Goal: Task Accomplishment & Management: Complete application form

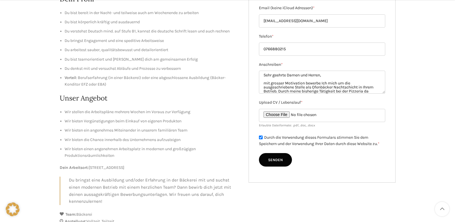
scroll to position [61, 0]
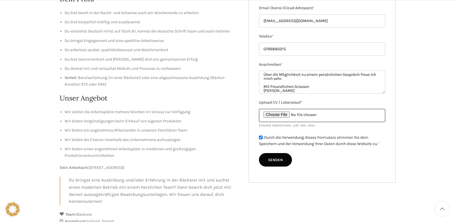
click at [282, 114] on input "Upload CV / Lebenslauf *" at bounding box center [322, 115] width 126 height 13
type input "C:\fakepath\Elfenbein Dunkelgrün Hellgrün Warmer klassischer Stil Wissenschaftl…"
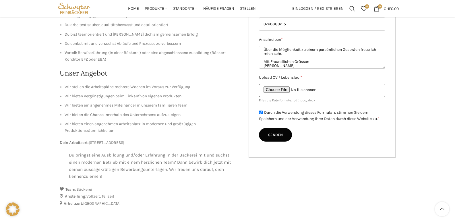
scroll to position [129, 0]
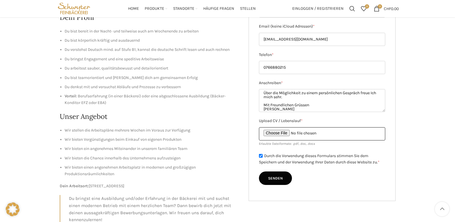
click at [312, 133] on input "Upload CV / Lebenslauf *" at bounding box center [322, 133] width 126 height 13
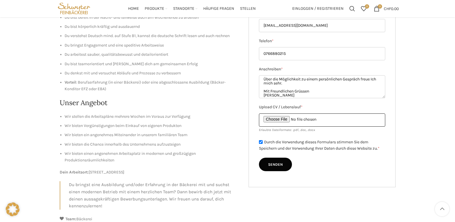
scroll to position [142, 0]
click at [290, 119] on input "Upload CV / Lebenslauf *" at bounding box center [322, 120] width 126 height 13
click at [283, 118] on input "Upload CV / Lebenslauf *" at bounding box center [322, 120] width 126 height 13
type input "C:\fakepath\Elfenbein Dunkelgrün Hellgrün Warmer klassischer Stil Wissenschaftl…"
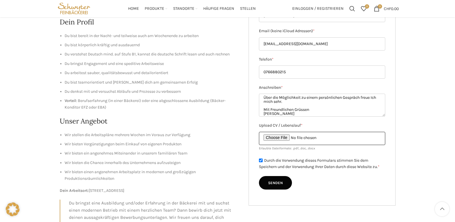
scroll to position [122, 0]
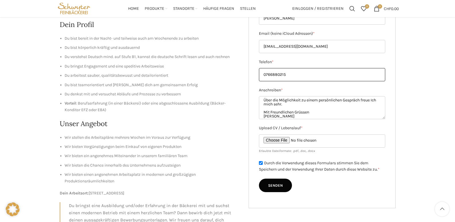
click at [270, 75] on input "0766880215" at bounding box center [322, 74] width 126 height 13
click at [278, 75] on input "076 6880215" at bounding box center [322, 74] width 126 height 13
click at [283, 75] on input "076 688 0215" at bounding box center [322, 74] width 126 height 13
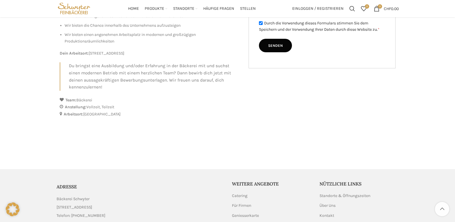
scroll to position [250, 0]
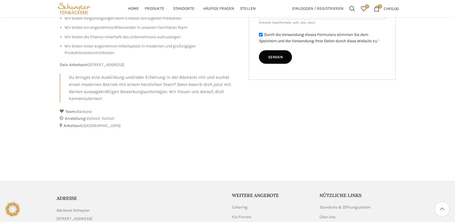
type input "076 688 02 15"
click at [275, 59] on input "Senden" at bounding box center [275, 57] width 33 height 14
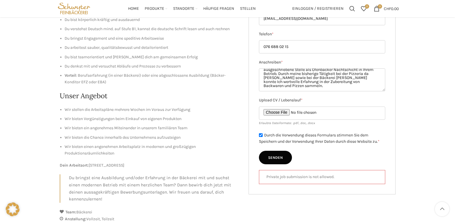
scroll to position [0, 0]
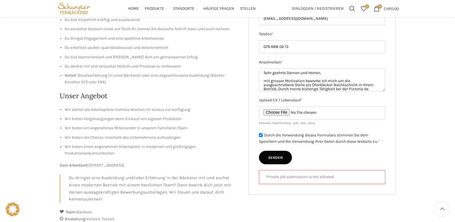
click at [317, 181] on div "Private job submission is not allowed." at bounding box center [322, 177] width 126 height 14
click at [318, 179] on p "Private job submission is not allowed." at bounding box center [321, 177] width 111 height 6
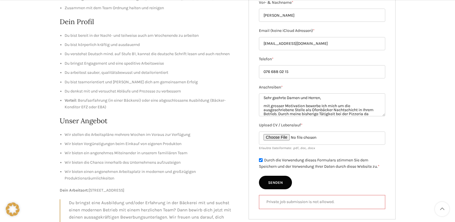
scroll to position [139, 0]
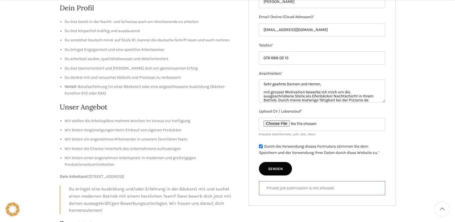
click at [268, 171] on input "Senden" at bounding box center [275, 169] width 33 height 14
type input "Senden"
click at [432, 87] on div "OfenbäckerIn Nachtschicht 60-100% Deine Aufgaben Backen von Brot und Feinbackwa…" at bounding box center [227, 97] width 455 height 367
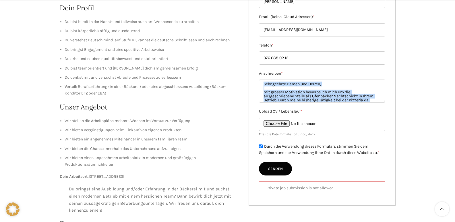
click at [432, 87] on div "OfenbäckerIn Nachtschicht 60-100% Deine Aufgaben Backen von Brot und Feinbackwa…" at bounding box center [227, 97] width 455 height 367
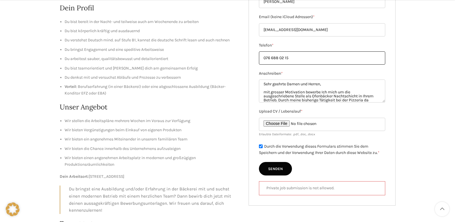
click at [272, 57] on input "076 688 02 15" at bounding box center [322, 57] width 126 height 13
click at [279, 58] on input "076688 02 15" at bounding box center [322, 57] width 126 height 13
click at [283, 59] on input "07668802 15" at bounding box center [322, 57] width 126 height 13
type input "0766880215"
click at [276, 172] on input "Senden" at bounding box center [275, 169] width 33 height 14
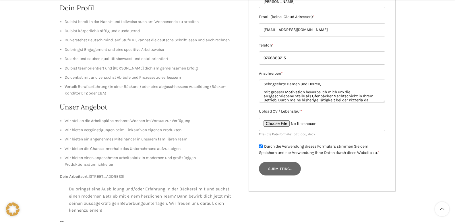
type input "Senden"
click at [262, 148] on div "Durch die Verwendung dieses Formulars stimmen Sie dem Speichern und der Verwend…" at bounding box center [322, 149] width 126 height 13
click at [262, 146] on input "Durch die Verwendung dieses Formulars stimmen Sie dem Speichern und der Verwend…" at bounding box center [261, 146] width 4 height 4
click at [270, 164] on input "Senden" at bounding box center [275, 169] width 33 height 14
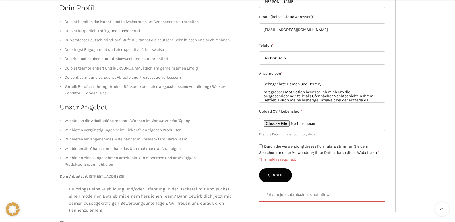
click at [261, 146] on input "Durch die Verwendung dieses Formulars stimmen Sie dem Speichern und der Verwend…" at bounding box center [261, 146] width 4 height 4
checkbox input "true"
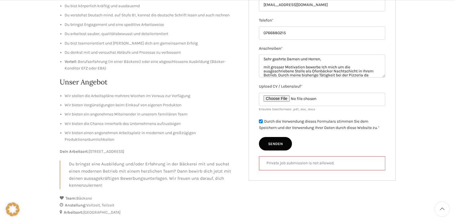
scroll to position [183, 0]
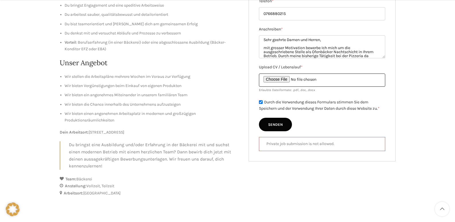
click at [295, 80] on input "Upload CV / Lebenslauf *" at bounding box center [322, 80] width 126 height 13
click at [287, 79] on input "Upload CV / Lebenslauf *" at bounding box center [322, 80] width 126 height 13
type input "C:\fakepath\Lebenslauf [PERSON_NAME].pdf"
click at [281, 125] on input "Senden" at bounding box center [275, 125] width 33 height 14
click at [281, 123] on input "Senden" at bounding box center [275, 125] width 33 height 14
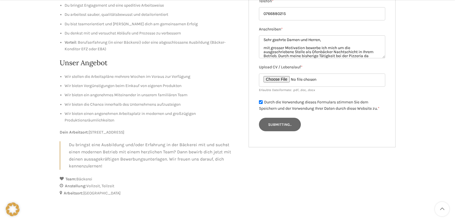
type input "Senden"
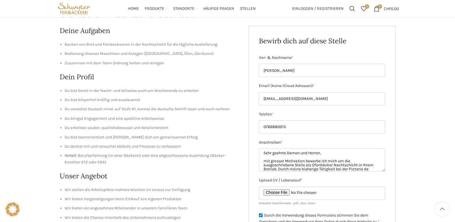
scroll to position [63, 0]
